Goal: Transaction & Acquisition: Complete application form

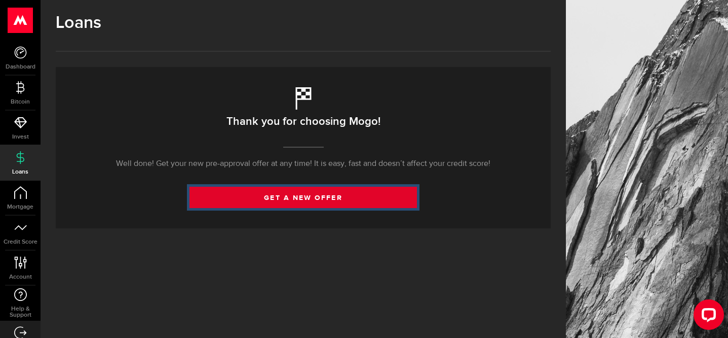
click at [320, 208] on link "get a new offer" at bounding box center [304, 197] width 228 height 21
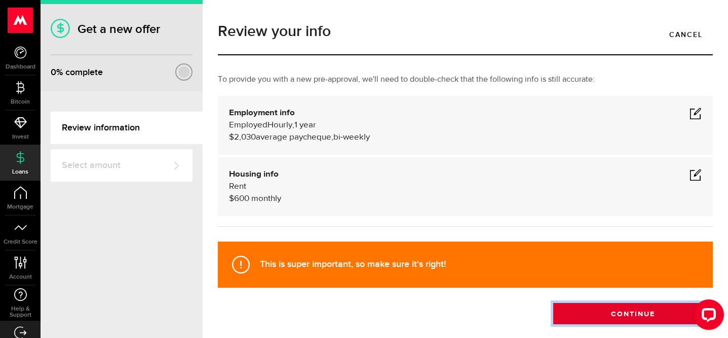
click at [613, 324] on button "Continue" at bounding box center [633, 313] width 160 height 21
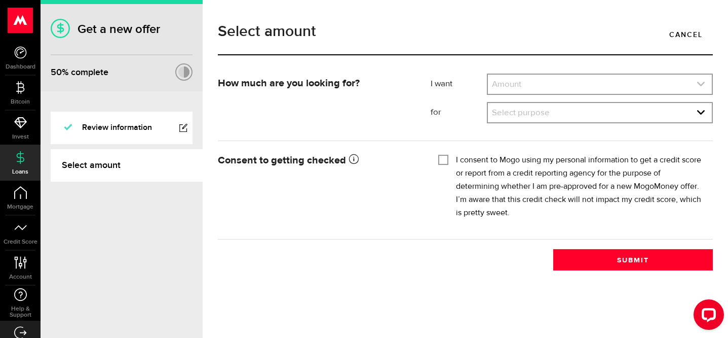
click at [641, 91] on link "expand select" at bounding box center [600, 84] width 224 height 19
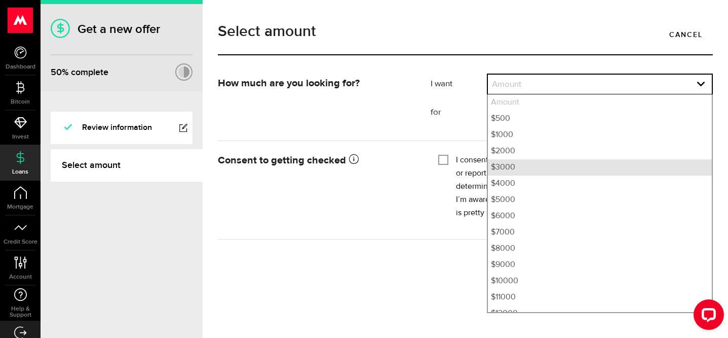
click at [554, 170] on li "$3000" at bounding box center [600, 167] width 224 height 16
select select "3000"
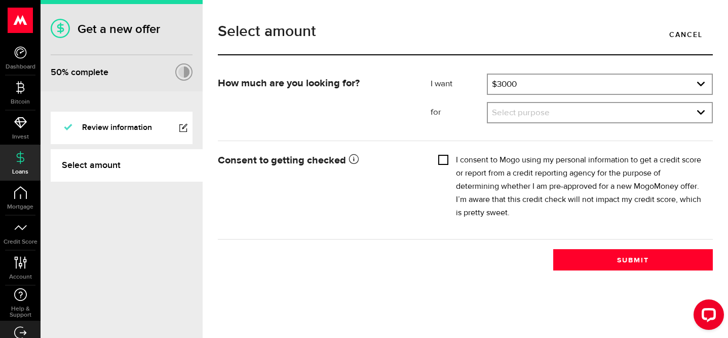
click at [444, 164] on input "I consent to Mogo using my personal information to get a credit score or report…" at bounding box center [443, 159] width 10 height 10
click at [446, 164] on input "I consent to Mogo using my personal information to get a credit score or report…" at bounding box center [443, 159] width 10 height 10
click at [447, 164] on input "I consent to Mogo using my personal information to get a credit score or report…" at bounding box center [443, 159] width 10 height 10
checkbox input "true"
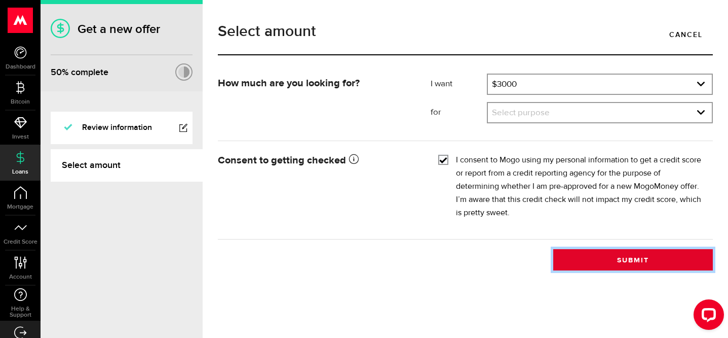
click at [637, 267] on button "Submit" at bounding box center [633, 259] width 160 height 21
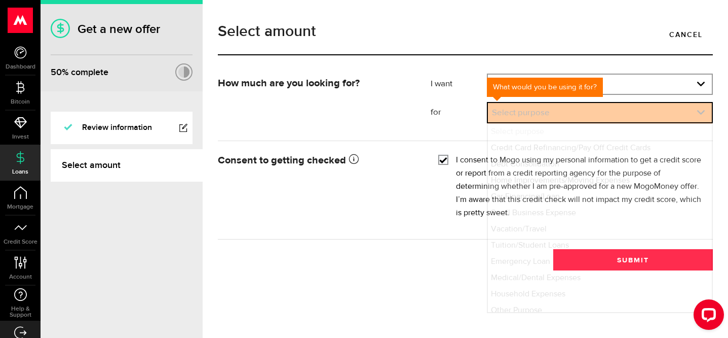
click at [646, 118] on link "expand select" at bounding box center [600, 112] width 224 height 19
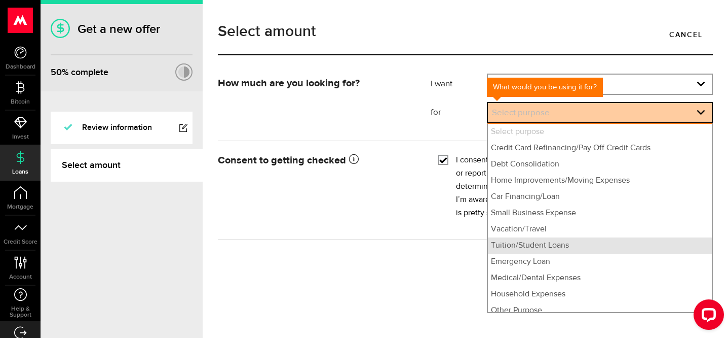
scroll to position [7, 0]
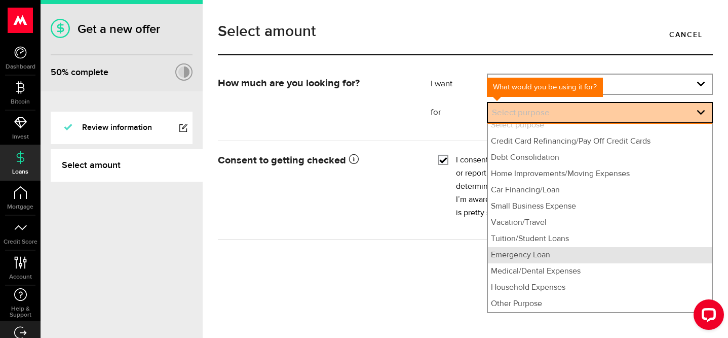
click at [542, 258] on li "Emergency Loan" at bounding box center [600, 255] width 224 height 16
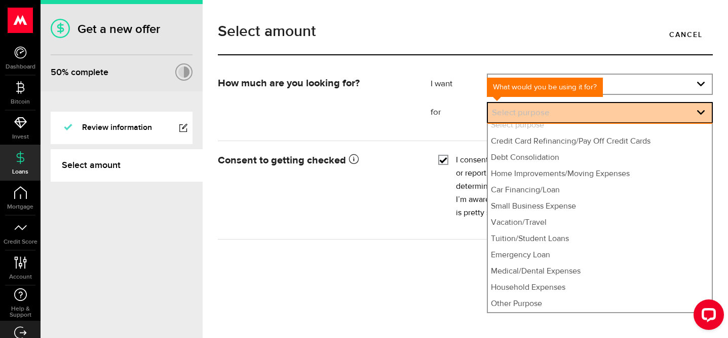
select select "Emergency Loan"
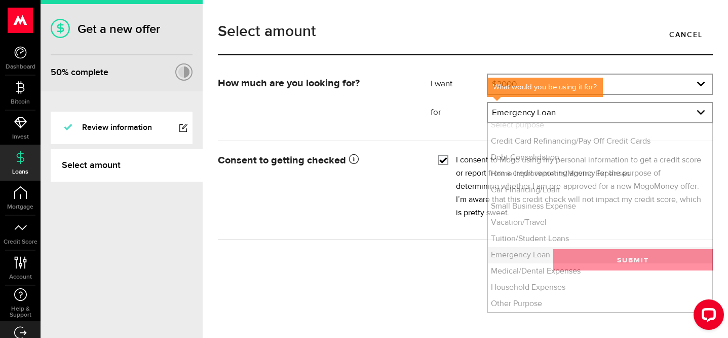
scroll to position [6, 0]
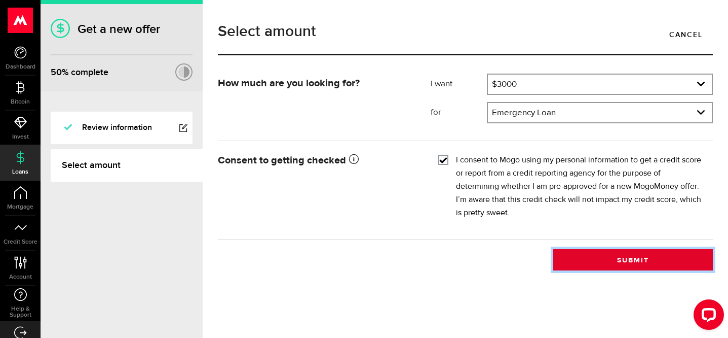
click at [610, 270] on button "Submit" at bounding box center [633, 259] width 160 height 21
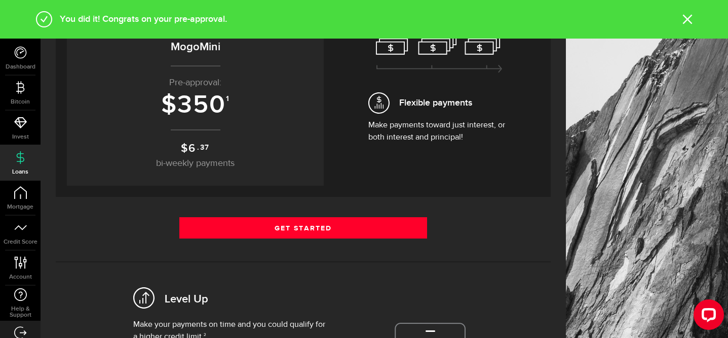
scroll to position [158, 0]
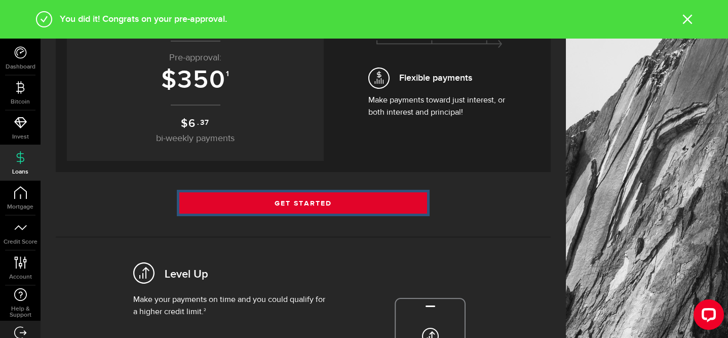
click at [328, 213] on link "Get Started" at bounding box center [303, 202] width 248 height 21
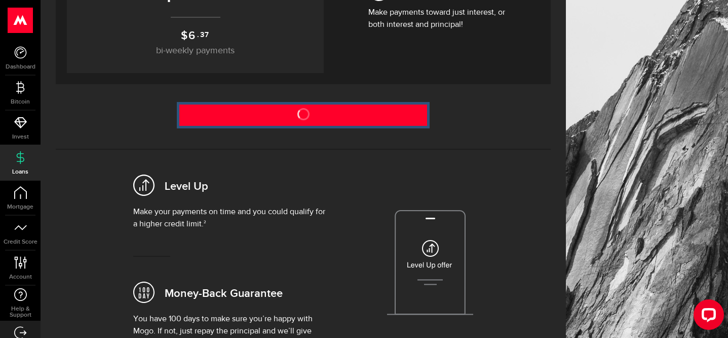
scroll to position [262, 0]
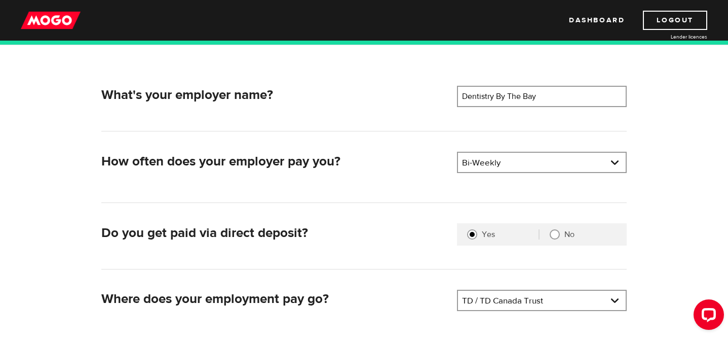
scroll to position [140, 0]
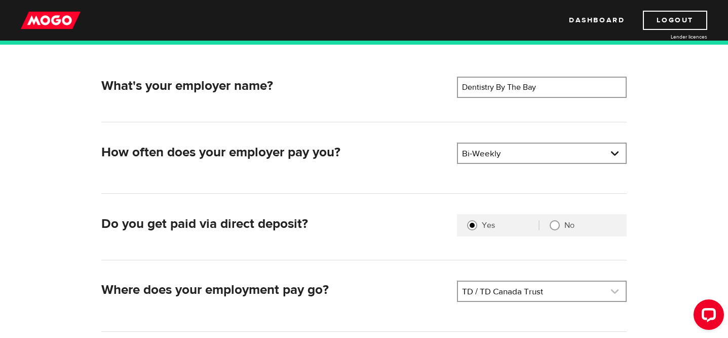
click at [502, 300] on link at bounding box center [542, 290] width 168 height 19
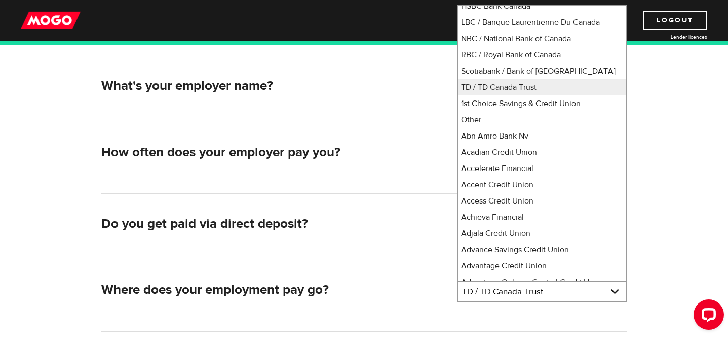
scroll to position [0, 0]
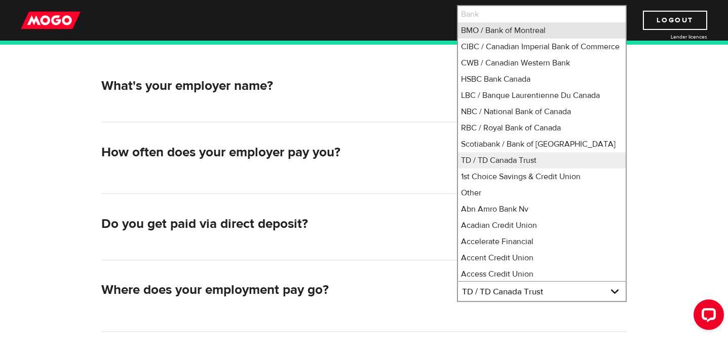
click at [523, 35] on li "BMO / Bank of Montreal" at bounding box center [542, 30] width 168 height 16
select select "1"
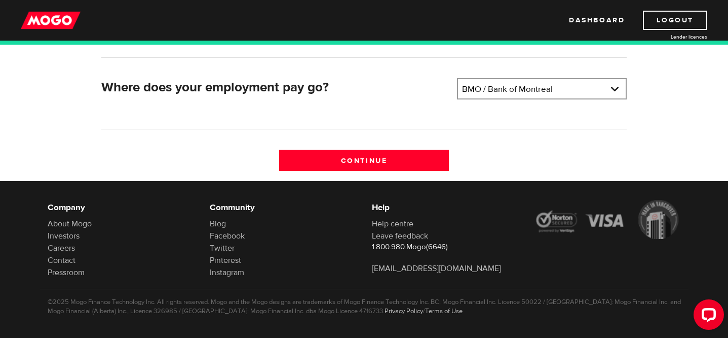
scroll to position [362, 0]
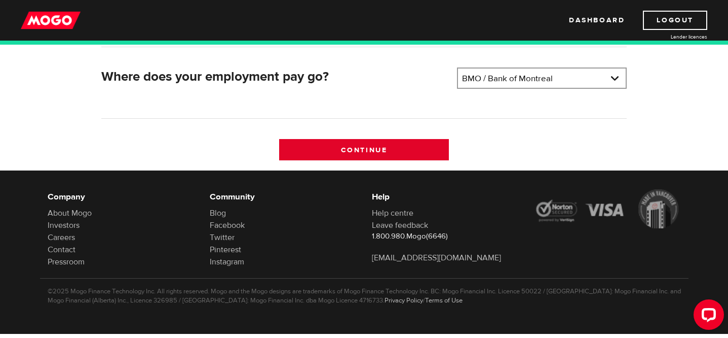
click at [367, 147] on input "Continue" at bounding box center [364, 149] width 170 height 21
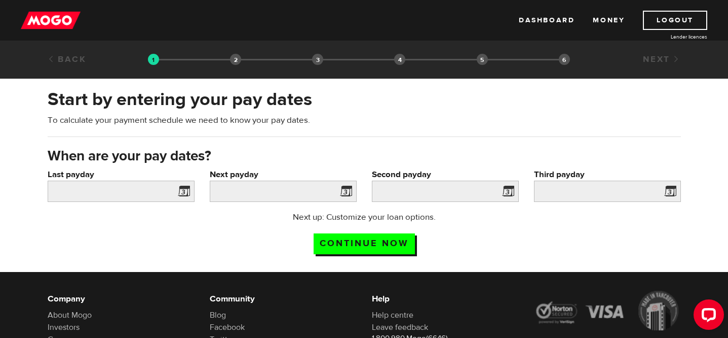
click at [181, 200] on span at bounding box center [181, 192] width 15 height 16
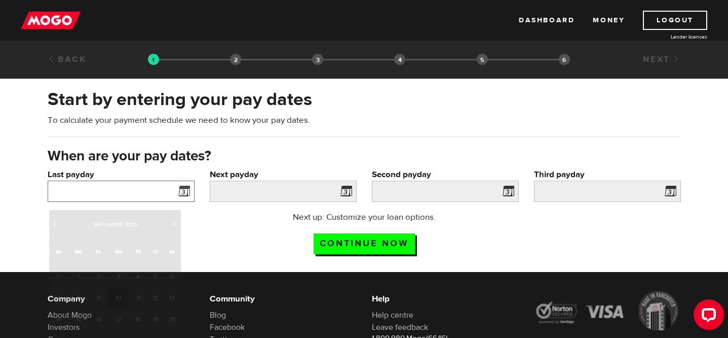
click at [168, 196] on input "Last payday" at bounding box center [121, 190] width 147 height 21
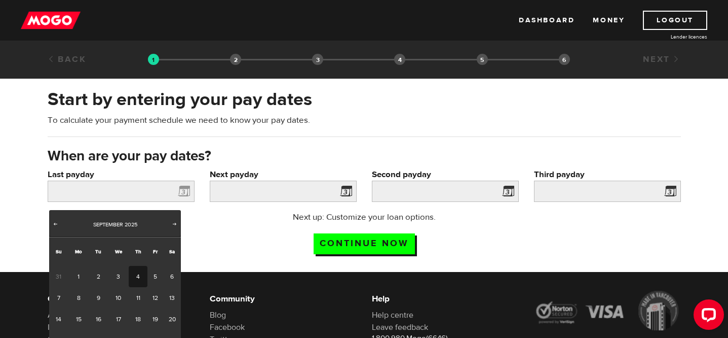
click at [141, 276] on link "4" at bounding box center [138, 276] width 19 height 21
type input "2025/09/04"
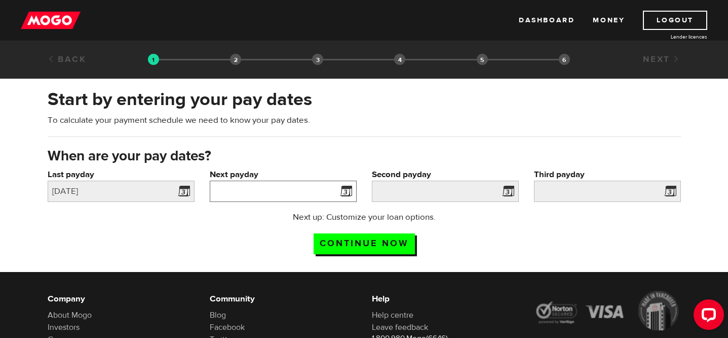
click at [321, 196] on input "Next payday" at bounding box center [283, 190] width 147 height 21
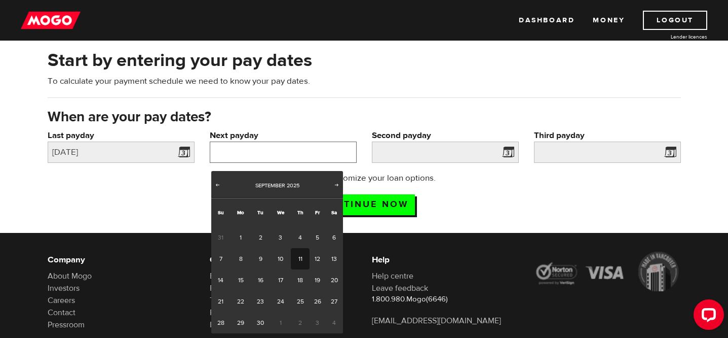
scroll to position [59, 0]
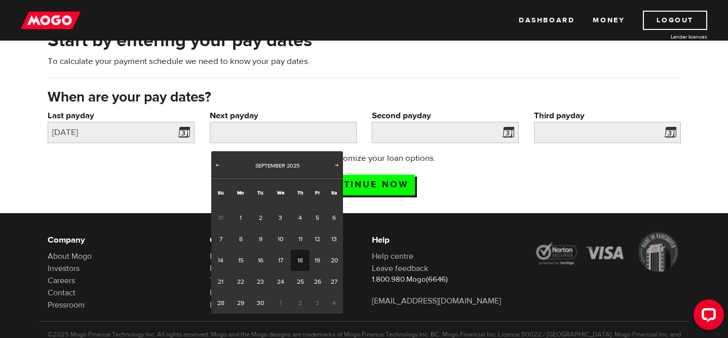
click at [301, 268] on link "18" at bounding box center [300, 259] width 19 height 21
type input "2025/09/18"
type input "2025/10/2"
type input "2025/10/16"
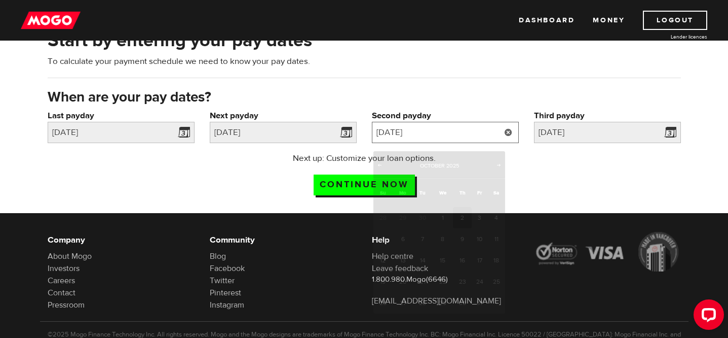
click at [470, 141] on input "2025/10/2" at bounding box center [445, 132] width 147 height 21
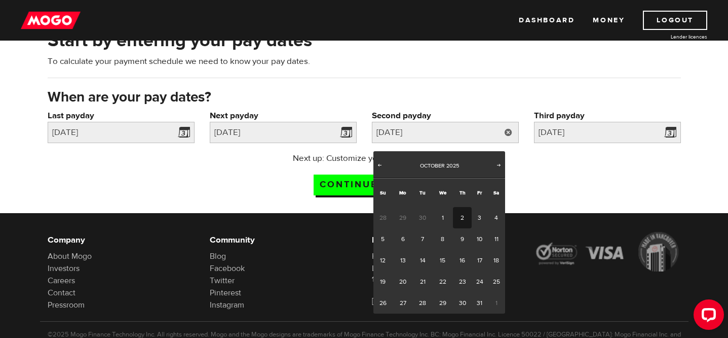
click at [466, 213] on link "2" at bounding box center [462, 217] width 19 height 21
type input "2025/10/02"
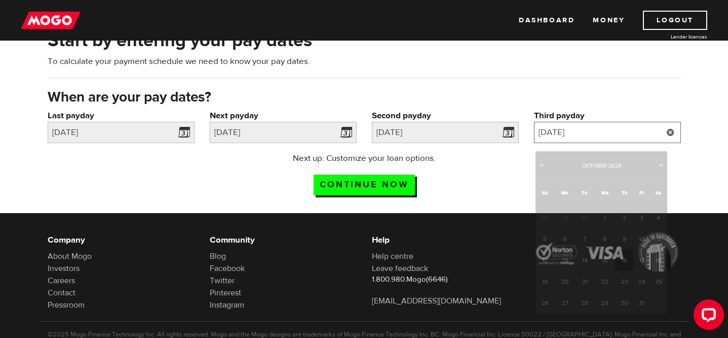
click at [621, 136] on input "2025/10/16" at bounding box center [607, 132] width 147 height 21
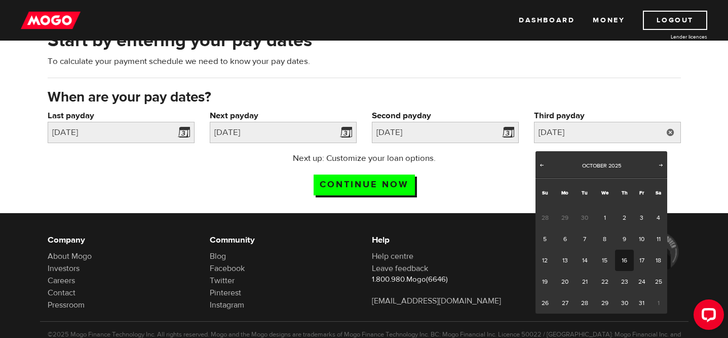
click at [625, 269] on link "16" at bounding box center [624, 259] width 19 height 21
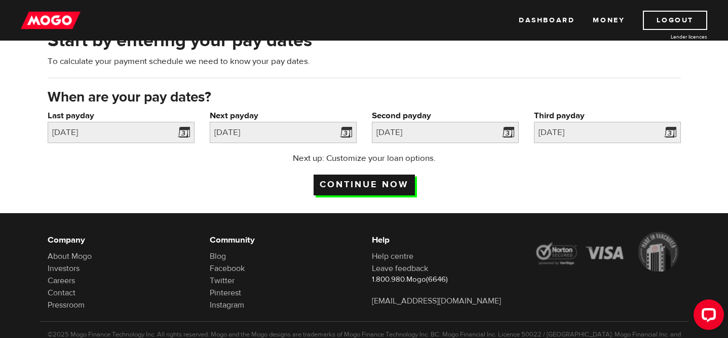
click at [374, 193] on input "Continue now" at bounding box center [364, 184] width 101 height 21
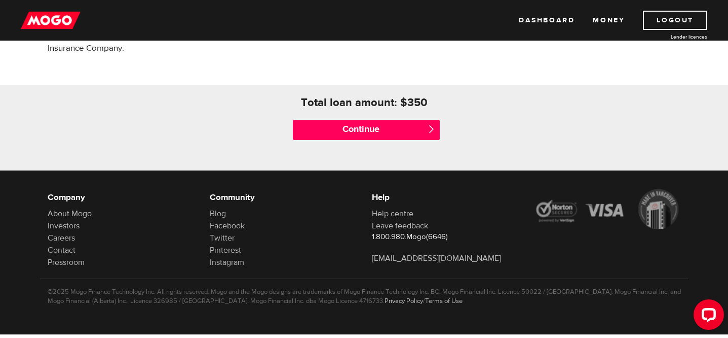
scroll to position [473, 0]
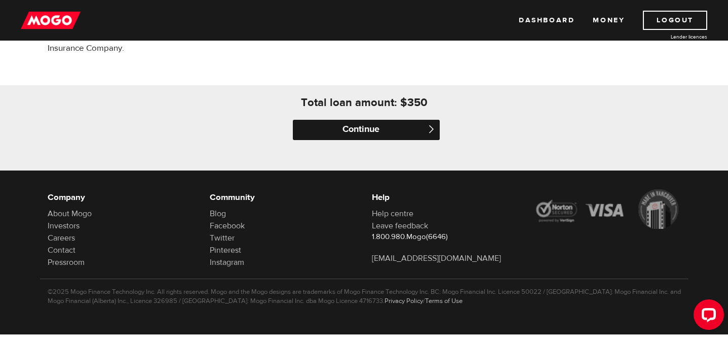
click at [365, 125] on input "Continue" at bounding box center [366, 130] width 147 height 20
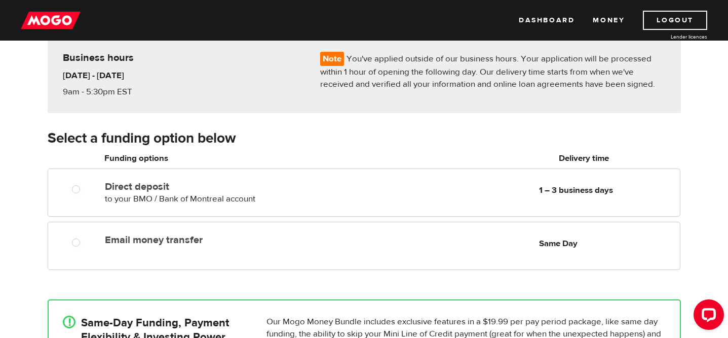
scroll to position [234, 0]
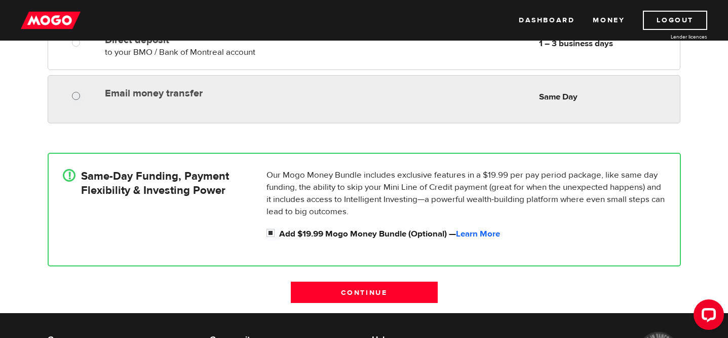
radio input "true"
click at [78, 99] on input "Email money transfer" at bounding box center [78, 97] width 13 height 13
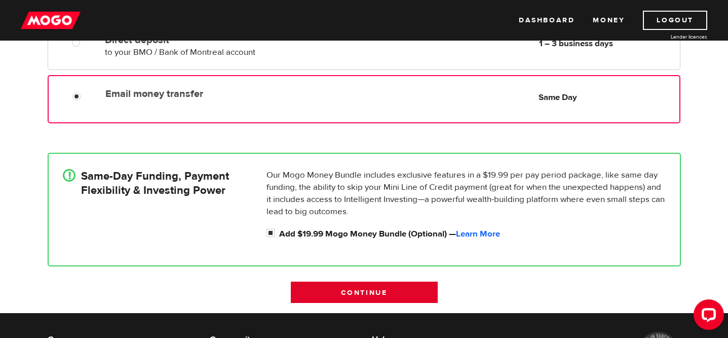
click at [353, 294] on input "Continue" at bounding box center [364, 291] width 147 height 21
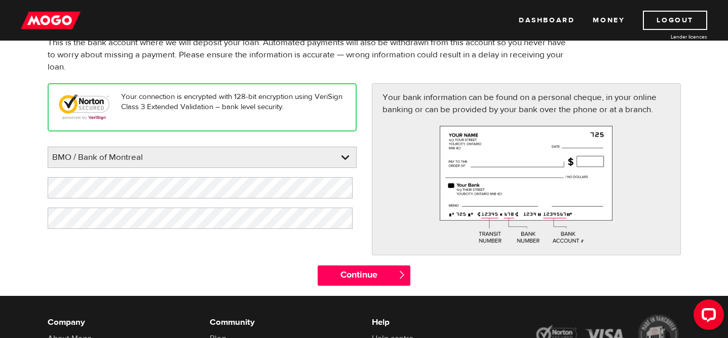
scroll to position [96, 0]
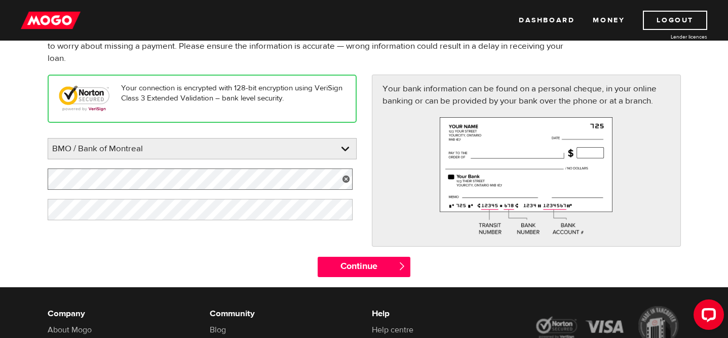
click at [45, 171] on div "Your connection is encrypted with 128-bit encryption using VeriSign Class 3 Ext…" at bounding box center [202, 152] width 324 height 155
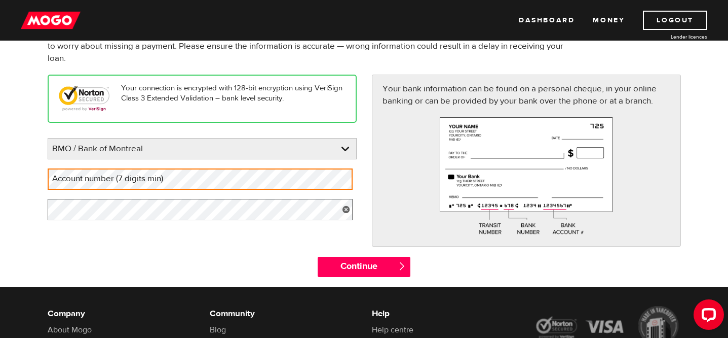
click at [21, 207] on form "Bank account information Oops! Please review the areas highlighted below and ma…" at bounding box center [364, 141] width 728 height 291
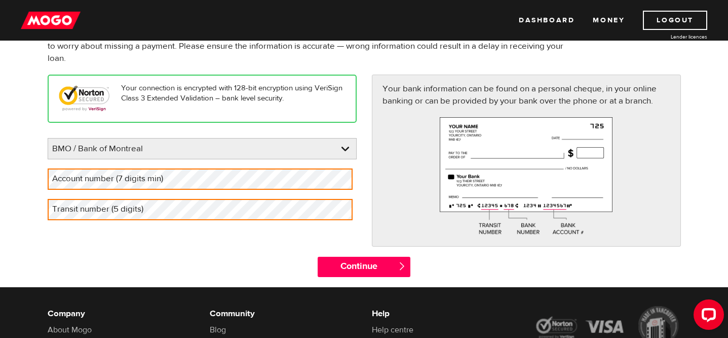
click at [73, 186] on label "Account number (7 digits min)" at bounding box center [116, 178] width 136 height 21
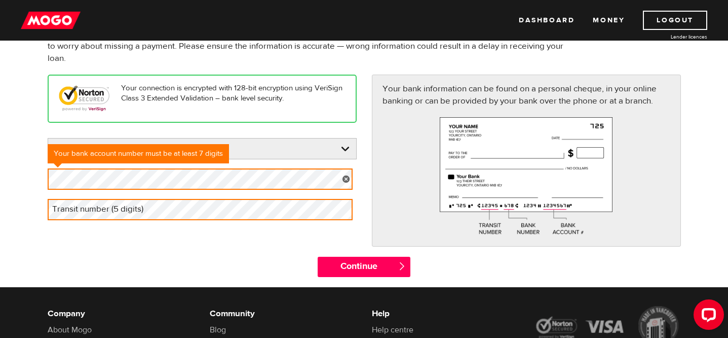
click at [92, 213] on label "Transit number (5 digits)" at bounding box center [106, 209] width 117 height 21
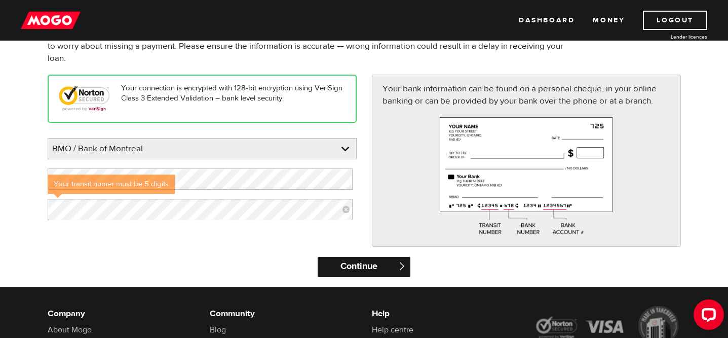
click at [363, 271] on input "Continue" at bounding box center [364, 266] width 93 height 20
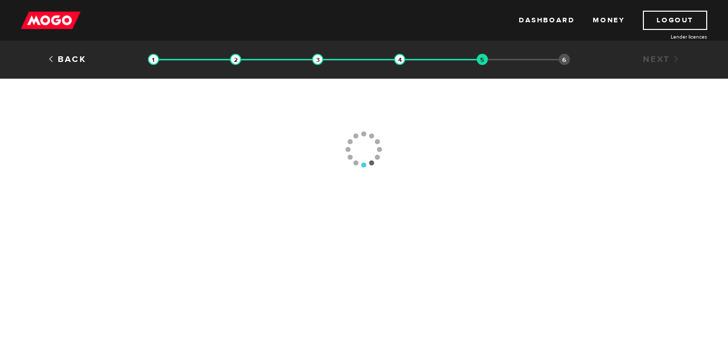
type input "(519) 865-2174"
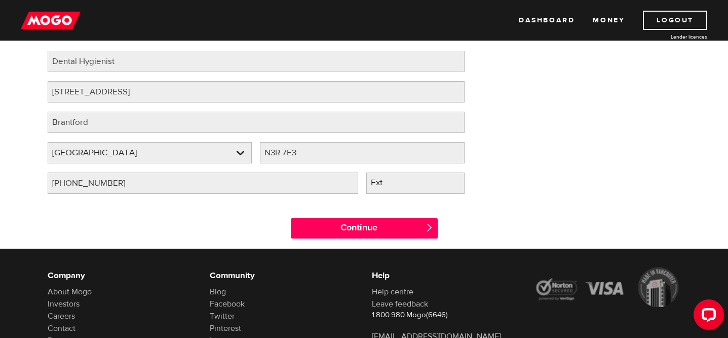
scroll to position [209, 0]
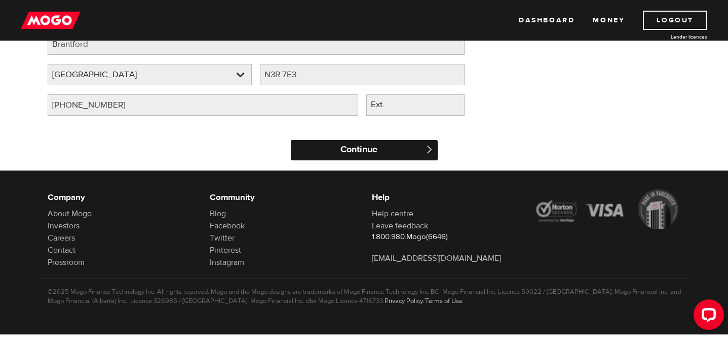
click at [357, 144] on input "Continue" at bounding box center [364, 150] width 147 height 20
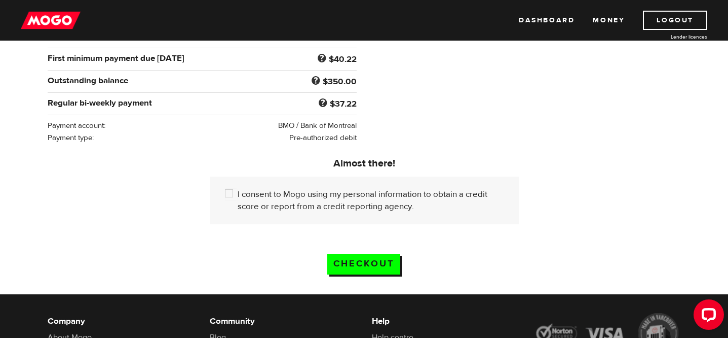
scroll to position [206, 0]
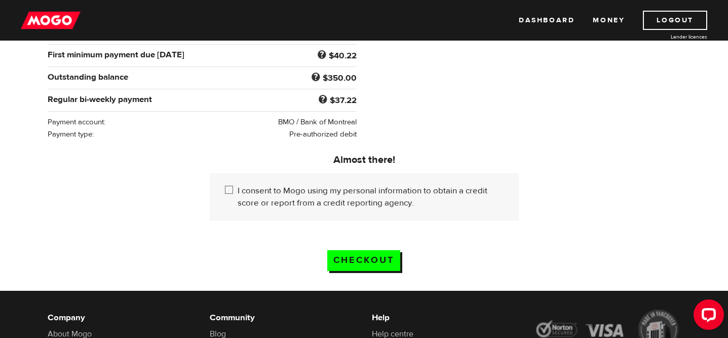
click at [233, 193] on input "I consent to Mogo using my personal information to obtain a credit score or rep…" at bounding box center [231, 190] width 13 height 13
checkbox input "true"
click at [355, 261] on input "Checkout" at bounding box center [363, 260] width 73 height 21
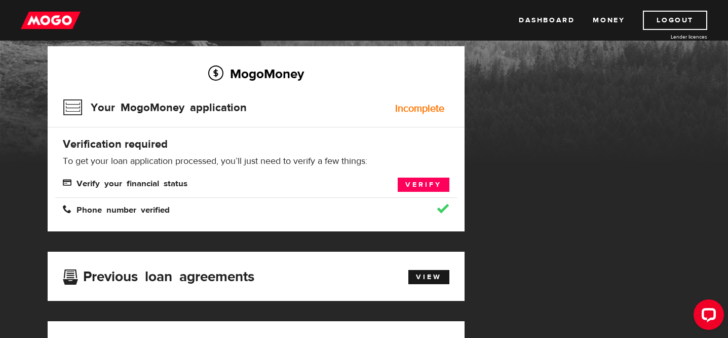
scroll to position [108, 0]
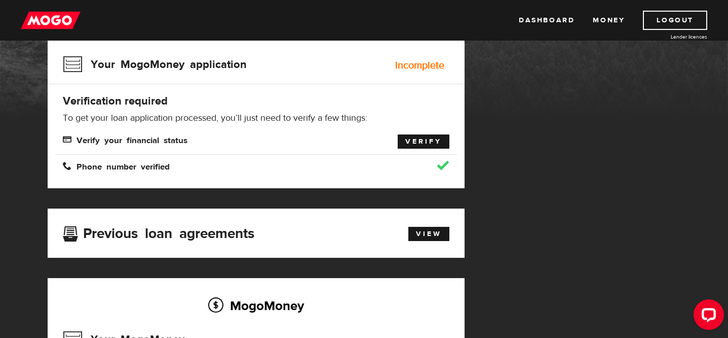
click at [425, 149] on link "Verify" at bounding box center [424, 141] width 52 height 14
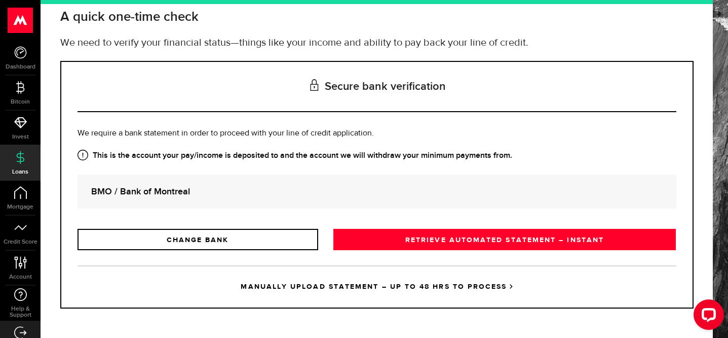
scroll to position [86, 0]
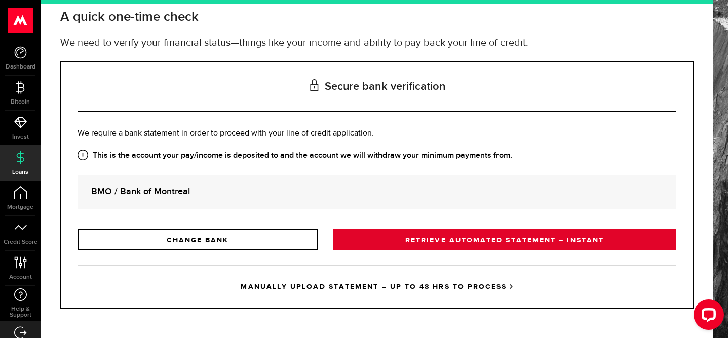
click at [513, 237] on link "RETRIEVE AUTOMATED STATEMENT – INSTANT" at bounding box center [504, 239] width 343 height 21
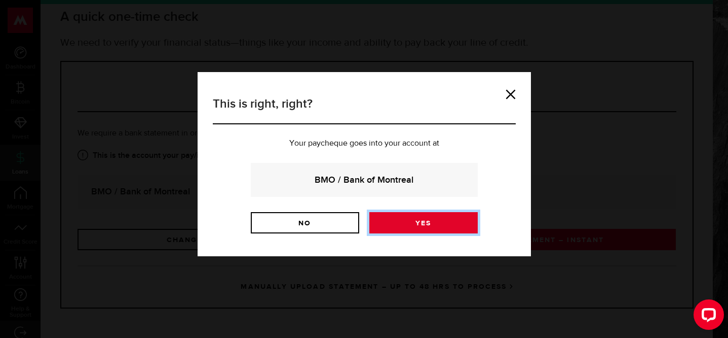
click at [430, 230] on link "Yes" at bounding box center [423, 222] width 108 height 21
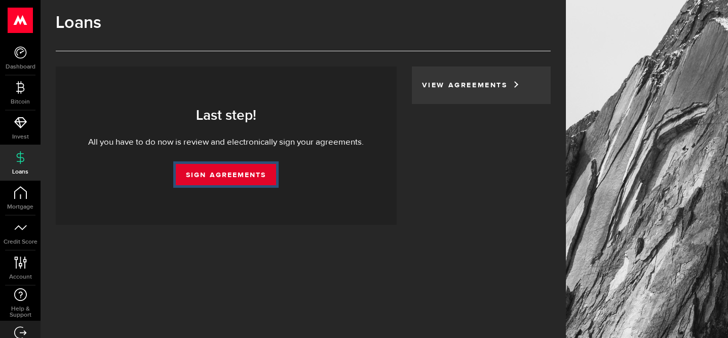
click at [229, 174] on link "Sign Agreements" at bounding box center [226, 174] width 100 height 21
